Goal: Task Accomplishment & Management: Manage account settings

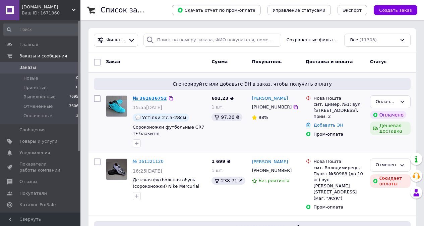
click at [148, 99] on link "№ 361636752" at bounding box center [150, 98] width 34 height 5
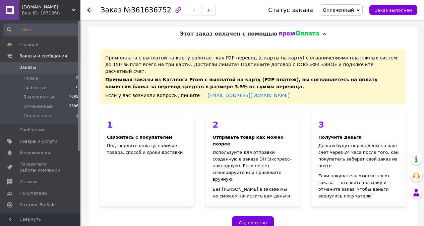
scroll to position [235, 0]
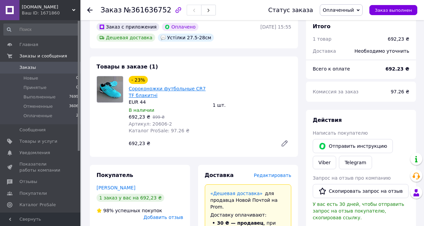
click at [152, 86] on link "Cорокoножки футбольные CR7 TF блакитні" at bounding box center [167, 92] width 77 height 12
drag, startPoint x: 129, startPoint y: 173, endPoint x: 130, endPoint y: 168, distance: 5.1
click at [130, 185] on link "[PERSON_NAME]" at bounding box center [116, 187] width 39 height 5
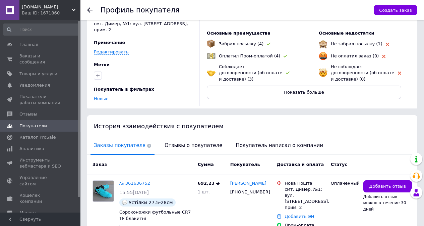
scroll to position [70, 0]
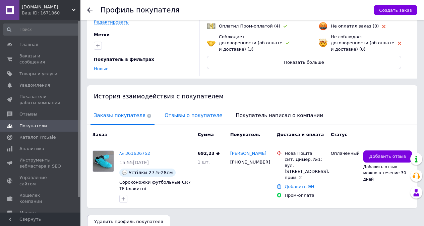
click at [196, 107] on span "Отзывы о покупателе" at bounding box center [193, 115] width 64 height 17
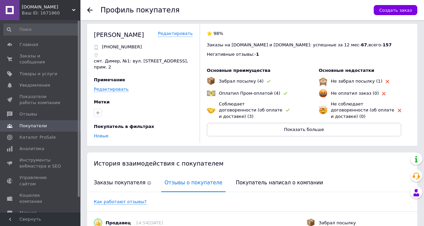
scroll to position [0, 0]
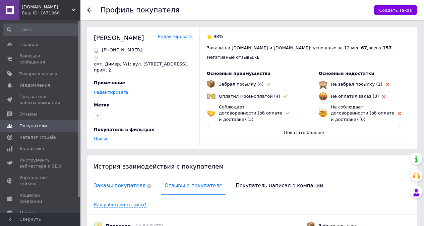
click at [123, 178] on span "Заказы покупателя" at bounding box center [123, 185] width 64 height 17
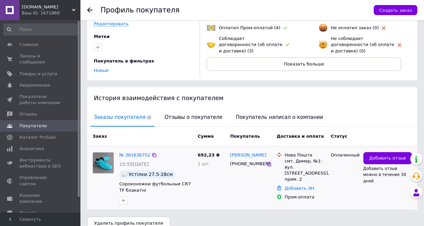
scroll to position [70, 0]
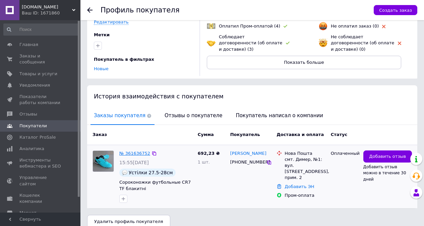
click at [133, 151] on link "№ 361636752" at bounding box center [134, 153] width 31 height 5
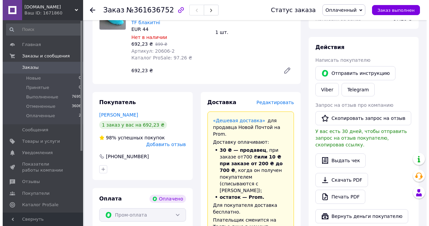
scroll to position [268, 0]
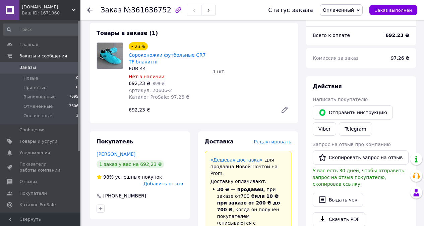
click at [272, 139] on span "Редактировать" at bounding box center [273, 141] width 38 height 5
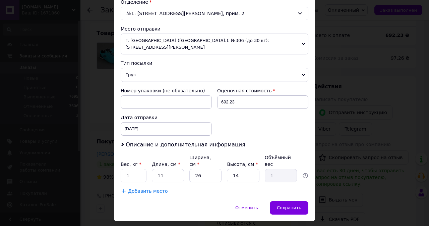
scroll to position [220, 0]
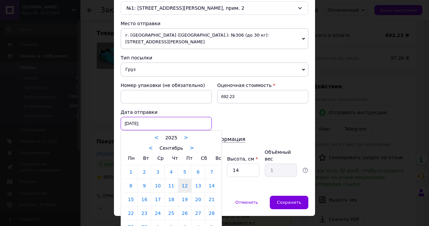
click at [161, 117] on div "[DATE] < 2025 > < Сентябрь > Пн Вт Ср Чт Пт Сб Вс 1 2 3 4 5 6 7 8 9 10 11 12 13…" at bounding box center [166, 123] width 91 height 13
click at [131, 193] on link "15" at bounding box center [130, 199] width 13 height 13
type input "[DATE]"
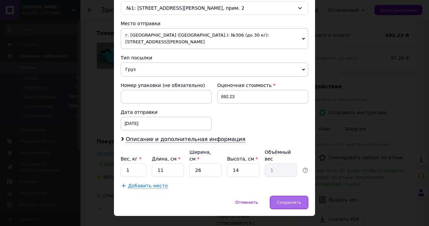
click at [293, 196] on div "Сохранить" at bounding box center [289, 202] width 39 height 13
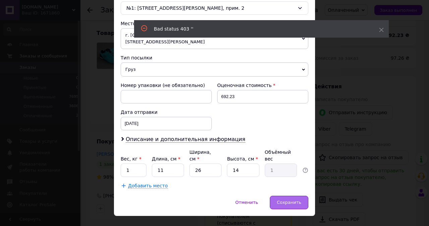
click at [296, 200] on span "Сохранить" at bounding box center [289, 202] width 24 height 5
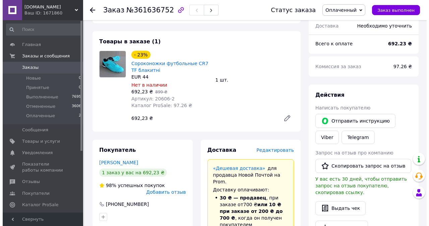
scroll to position [235, 0]
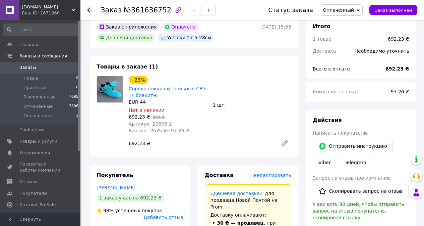
click at [280, 172] on span "Редактировать" at bounding box center [273, 174] width 38 height 5
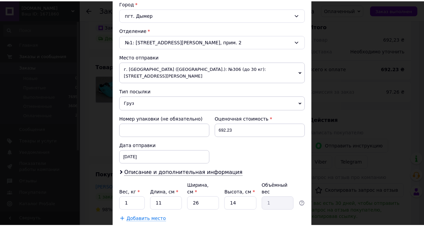
scroll to position [201, 0]
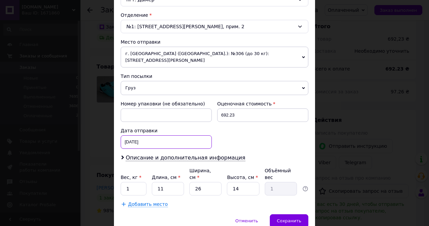
click at [144, 136] on div "[DATE] < 2025 > < Сентябрь > Пн Вт Ср Чт Пт Сб Вс 1 2 3 4 5 6 7 8 9 10 11 12 13…" at bounding box center [166, 141] width 91 height 13
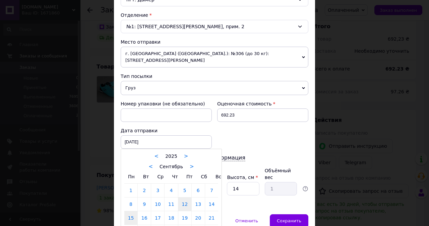
click at [130, 211] on link "15" at bounding box center [130, 217] width 13 height 13
type input "[DATE]"
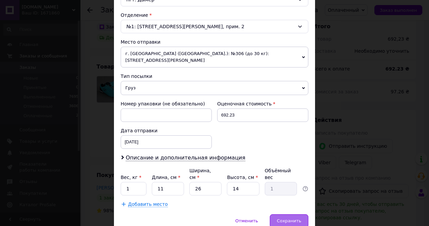
click at [288, 214] on div "Сохранить" at bounding box center [289, 220] width 39 height 13
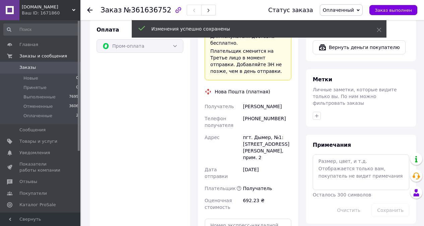
scroll to position [503, 0]
